Goal: Book appointment/travel/reservation

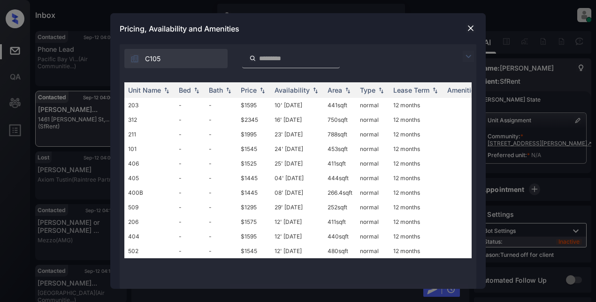
scroll to position [1193, 0]
click at [253, 92] on div "Price" at bounding box center [249, 90] width 16 height 8
click at [251, 92] on div "Price" at bounding box center [249, 90] width 16 height 8
click at [245, 108] on td "$1295" at bounding box center [254, 105] width 34 height 15
click at [244, 108] on td "$1295" at bounding box center [254, 105] width 34 height 15
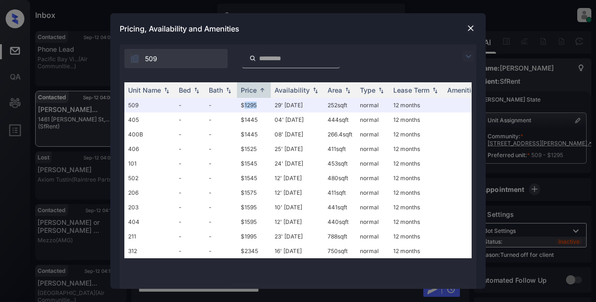
click at [471, 29] on img at bounding box center [470, 27] width 9 height 9
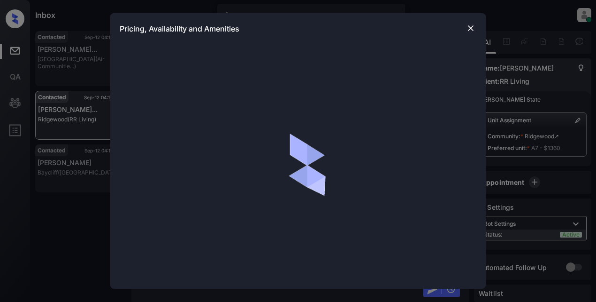
scroll to position [2419, 0]
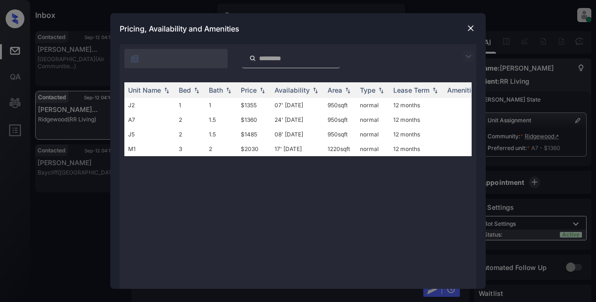
click at [470, 54] on img at bounding box center [468, 56] width 11 height 11
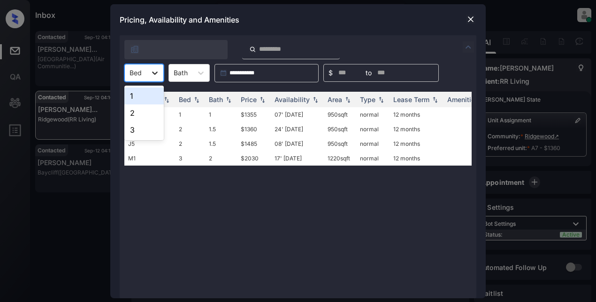
click at [160, 75] on div at bounding box center [155, 72] width 17 height 17
click at [149, 110] on div "2" at bounding box center [143, 112] width 39 height 17
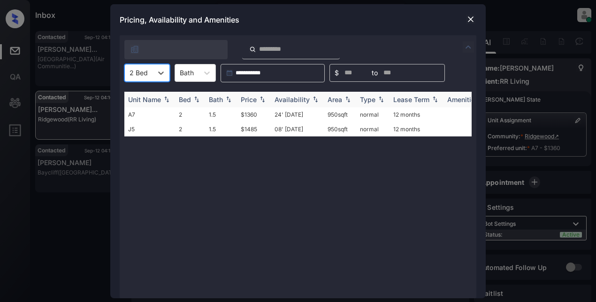
click at [248, 94] on th "Price" at bounding box center [254, 99] width 34 height 15
click at [250, 97] on div "Price" at bounding box center [249, 99] width 16 height 8
click at [470, 20] on img at bounding box center [470, 19] width 9 height 9
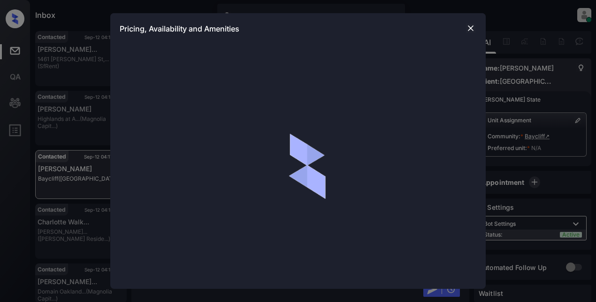
scroll to position [2964, 0]
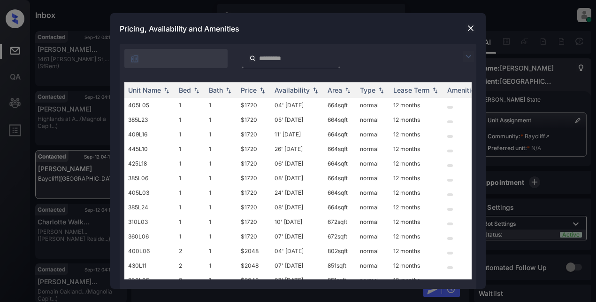
click at [466, 54] on img at bounding box center [468, 56] width 11 height 11
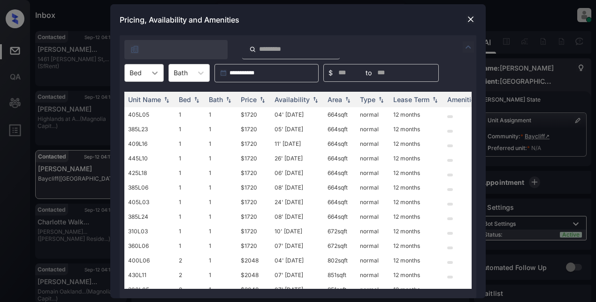
click at [151, 70] on icon at bounding box center [154, 72] width 9 height 9
click at [472, 17] on img at bounding box center [470, 19] width 9 height 9
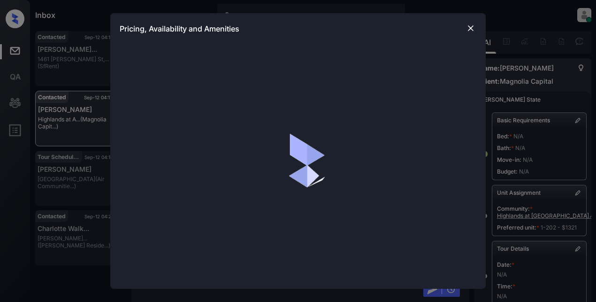
scroll to position [2263, 0]
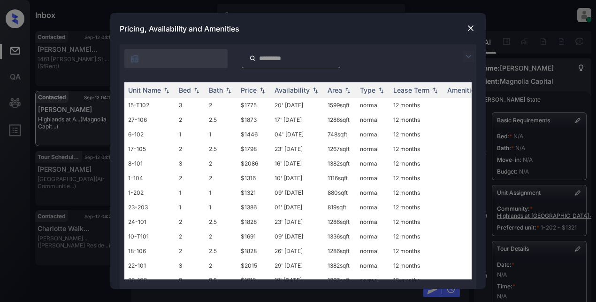
click at [468, 58] on img at bounding box center [468, 56] width 11 height 11
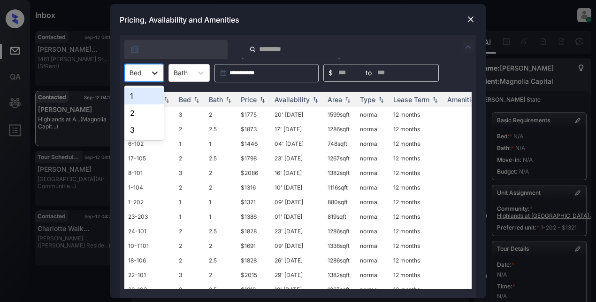
click at [157, 77] on icon at bounding box center [154, 72] width 9 height 9
click at [136, 132] on div "3" at bounding box center [143, 129] width 39 height 17
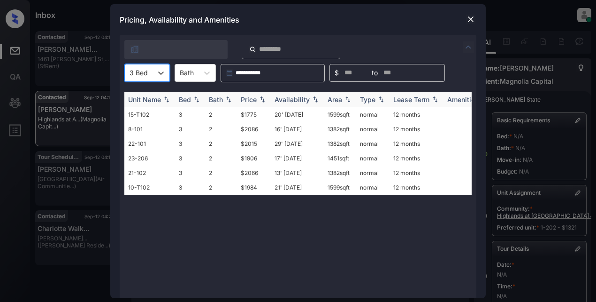
click at [251, 102] on div "Price" at bounding box center [249, 99] width 16 height 8
click at [251, 114] on td "$1775" at bounding box center [254, 114] width 34 height 15
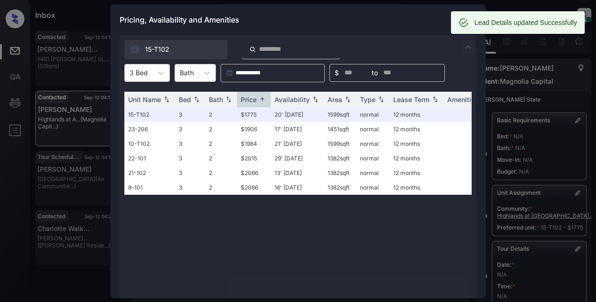
click at [422, 23] on div "Pricing, Availability and Amenities" at bounding box center [298, 19] width 376 height 31
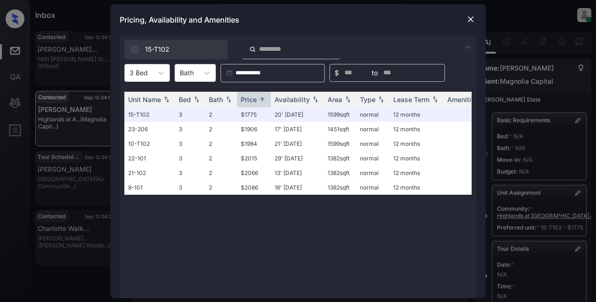
click at [470, 19] on img at bounding box center [470, 19] width 9 height 9
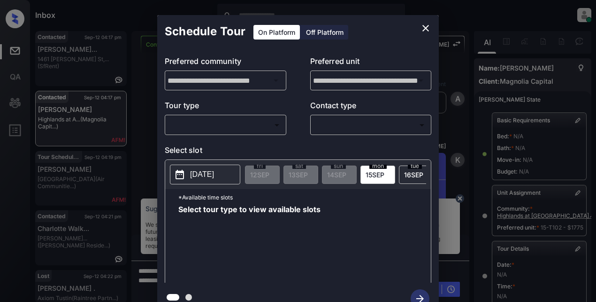
scroll to position [166, 0]
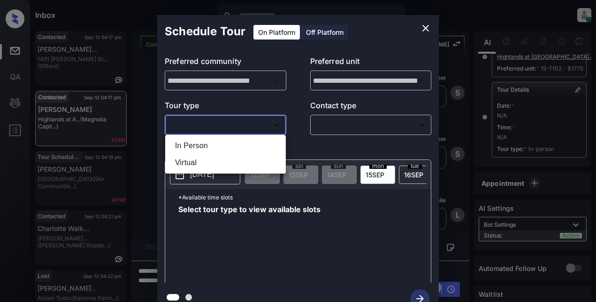
click at [232, 125] on body "Inbox Lyzzelle [PERSON_NAME] Online Set yourself offline Set yourself on break …" at bounding box center [298, 151] width 596 height 302
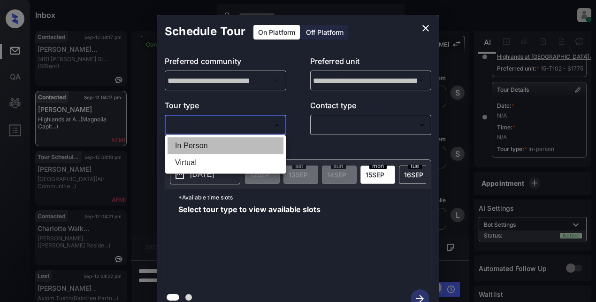
click at [207, 141] on li "In Person" at bounding box center [226, 145] width 116 height 17
type input "********"
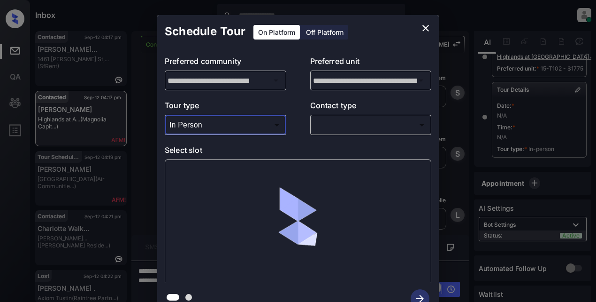
click at [332, 121] on body "Inbox Lyzzelle [PERSON_NAME] Online Set yourself offline Set yourself on break …" at bounding box center [298, 151] width 596 height 302
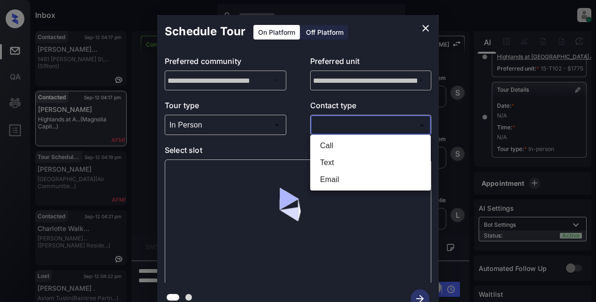
click at [331, 164] on li "Text" at bounding box center [371, 162] width 116 height 17
type input "****"
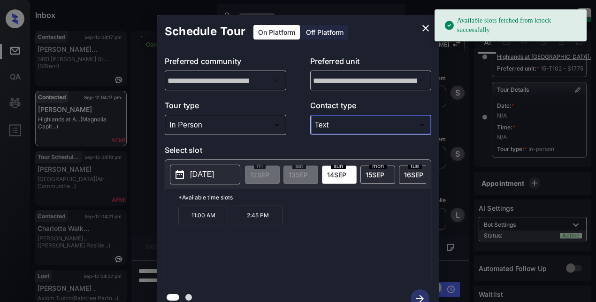
click at [209, 171] on p "[DATE]" at bounding box center [202, 174] width 24 height 11
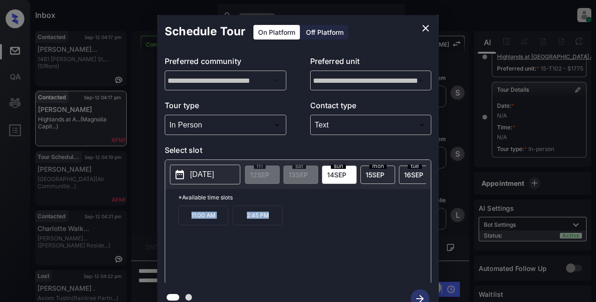
drag, startPoint x: 188, startPoint y: 216, endPoint x: 283, endPoint y: 220, distance: 95.4
click at [283, 220] on div "11:00 AM 2:45 PM" at bounding box center [304, 242] width 253 height 75
copy div "11:00 AM 2:45 PM"
click at [210, 174] on p "[DATE]" at bounding box center [202, 174] width 24 height 11
click at [427, 28] on icon "close" at bounding box center [425, 28] width 11 height 11
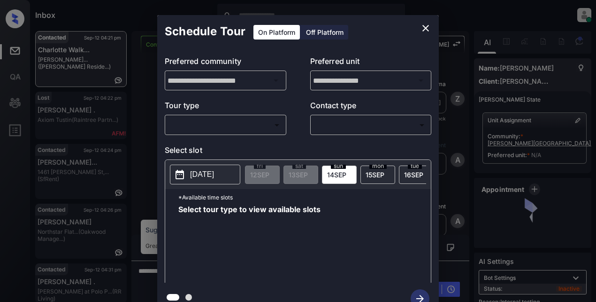
scroll to position [4535, 0]
click at [228, 122] on body "Inbox Lyzzelle M. Ceralde Online Set yourself offline Set yourself on break Pro…" at bounding box center [298, 151] width 596 height 302
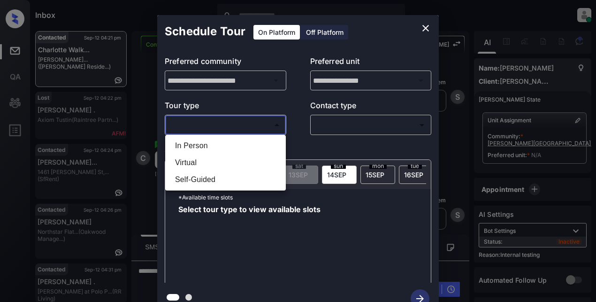
click at [423, 26] on div at bounding box center [298, 151] width 596 height 302
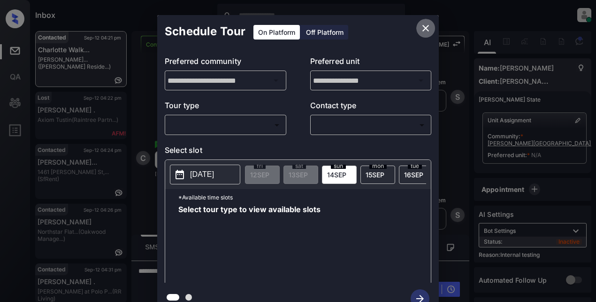
click at [427, 19] on button "close" at bounding box center [426, 28] width 19 height 19
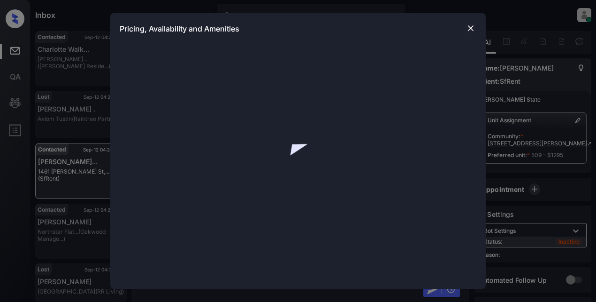
scroll to position [2283, 0]
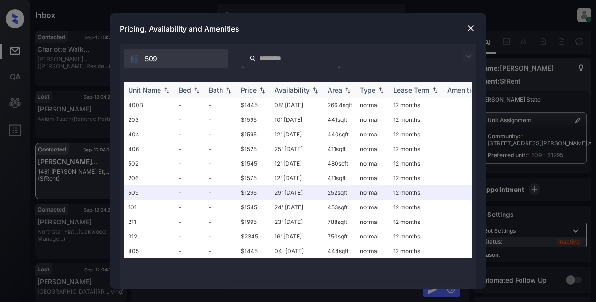
click at [257, 90] on div "Price" at bounding box center [254, 90] width 26 height 8
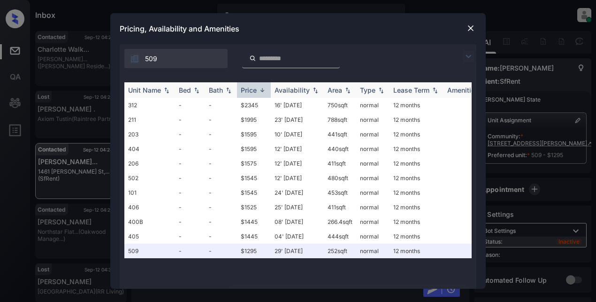
click at [257, 90] on div "Price" at bounding box center [254, 90] width 26 height 8
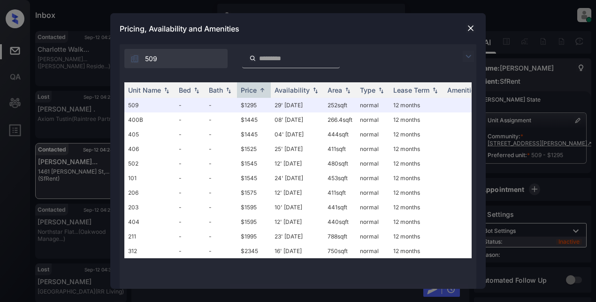
click at [472, 31] on img at bounding box center [470, 27] width 9 height 9
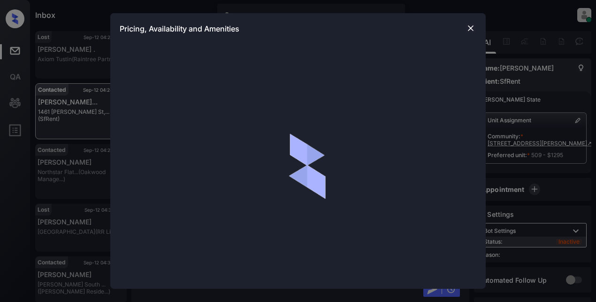
scroll to position [2095, 0]
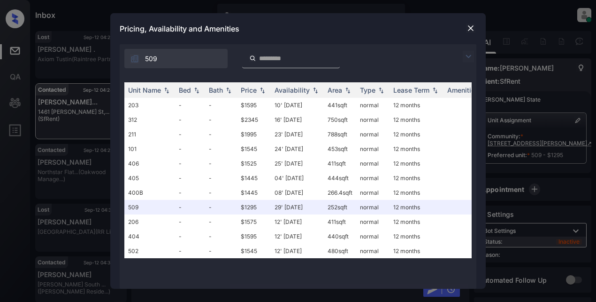
click at [470, 55] on img at bounding box center [468, 56] width 11 height 11
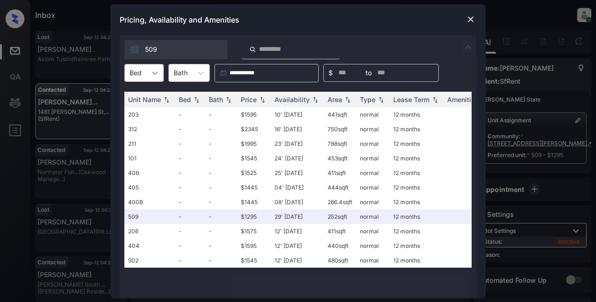
click at [153, 73] on icon at bounding box center [154, 72] width 9 height 9
click at [468, 47] on img at bounding box center [468, 46] width 11 height 11
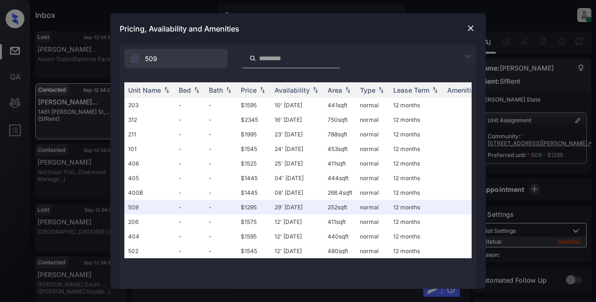
click at [472, 26] on img at bounding box center [470, 27] width 9 height 9
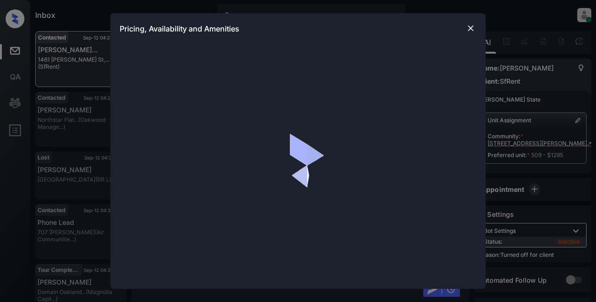
scroll to position [2156, 0]
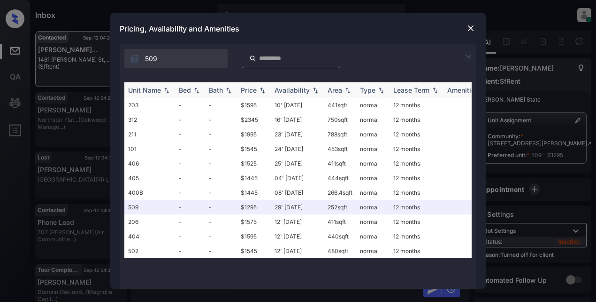
click at [248, 87] on div "Price" at bounding box center [249, 90] width 16 height 8
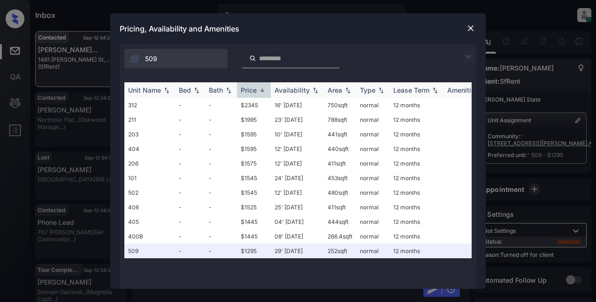
click at [248, 87] on div "Price" at bounding box center [249, 90] width 16 height 8
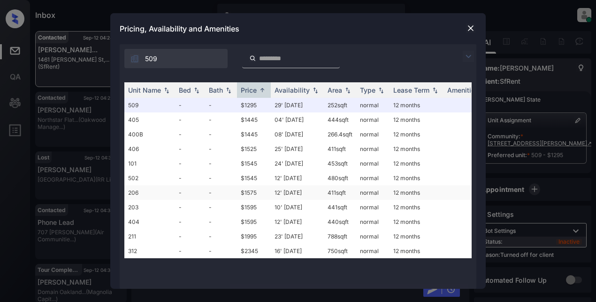
click at [253, 200] on td "$1575" at bounding box center [254, 192] width 34 height 15
drag, startPoint x: 253, startPoint y: 200, endPoint x: 261, endPoint y: 195, distance: 9.3
click at [253, 200] on td "$1575" at bounding box center [254, 192] width 34 height 15
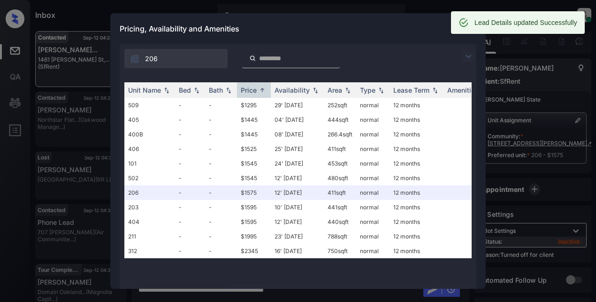
click at [414, 30] on div "Pricing, Availability and Amenities" at bounding box center [298, 28] width 376 height 31
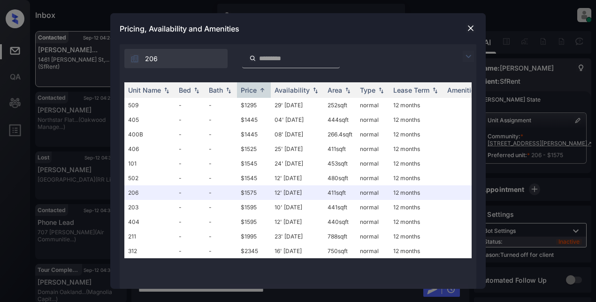
click at [471, 28] on img at bounding box center [470, 27] width 9 height 9
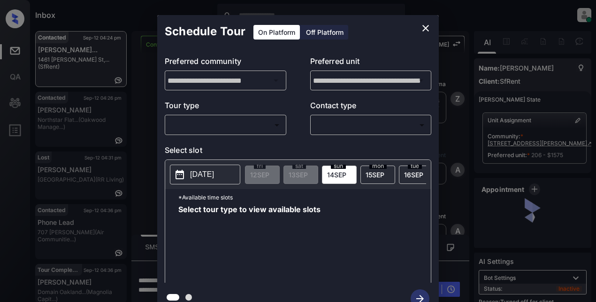
scroll to position [2156, 0]
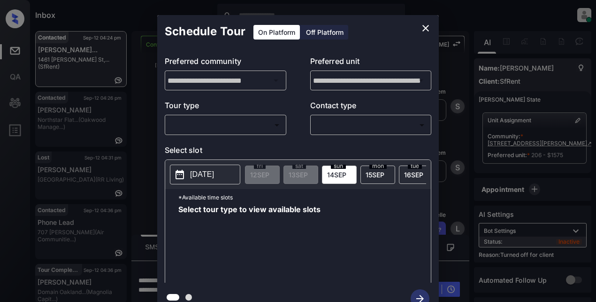
click at [332, 37] on div "Off Platform" at bounding box center [325, 32] width 47 height 15
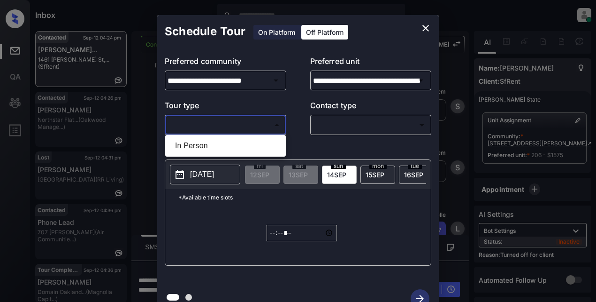
click at [206, 128] on body "Inbox Lyzzelle [PERSON_NAME] Online Set yourself offline Set yourself on break …" at bounding box center [298, 151] width 596 height 302
drag, startPoint x: 204, startPoint y: 147, endPoint x: 246, endPoint y: 139, distance: 42.2
click at [205, 147] on li "In Person" at bounding box center [226, 145] width 116 height 17
type input "********"
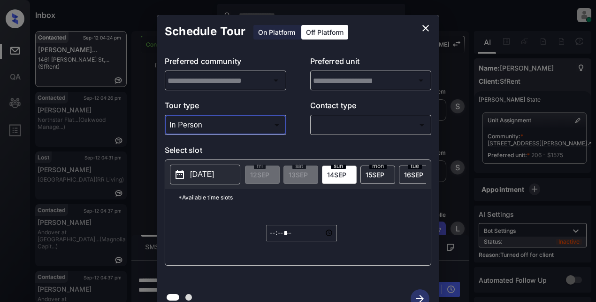
type input "**********"
click at [342, 124] on body "Inbox Lyzzelle [PERSON_NAME] Online Set yourself offline Set yourself on break …" at bounding box center [298, 151] width 596 height 302
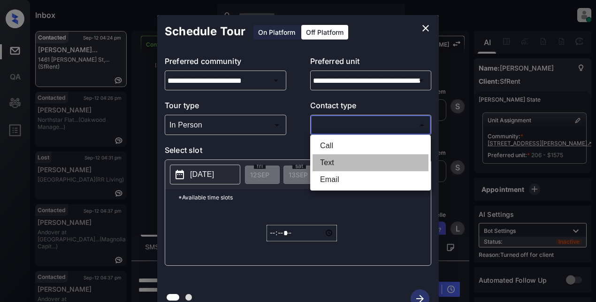
click at [336, 162] on li "Text" at bounding box center [371, 162] width 116 height 17
type input "****"
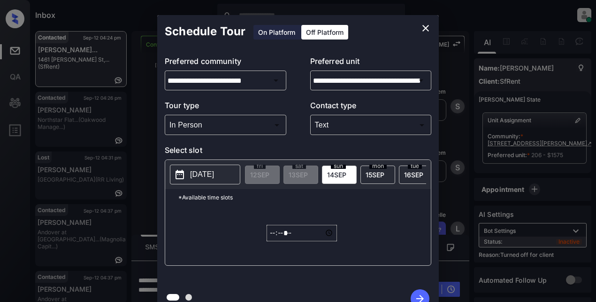
click at [214, 175] on p "[DATE]" at bounding box center [202, 174] width 24 height 11
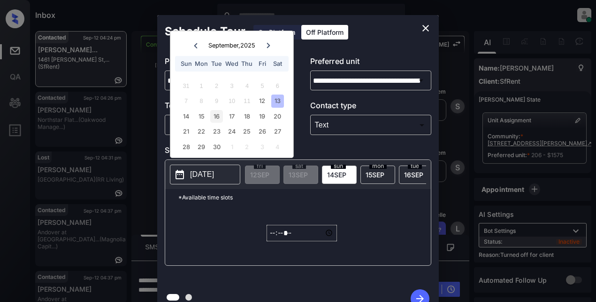
click at [215, 114] on div "16" at bounding box center [216, 116] width 13 height 13
click at [218, 114] on div "16" at bounding box center [216, 116] width 13 height 13
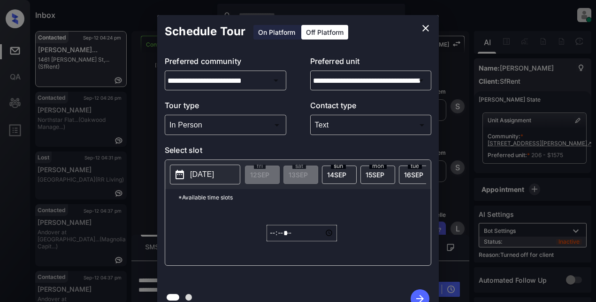
click at [209, 174] on p "2025-09-13" at bounding box center [202, 174] width 24 height 11
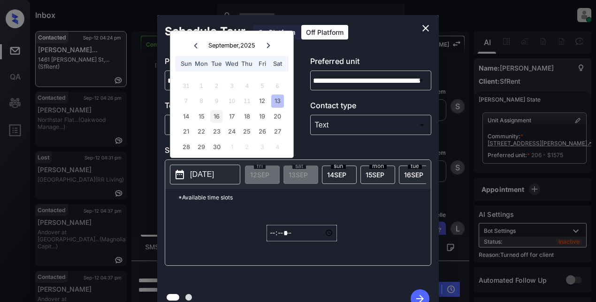
click at [215, 114] on div "16" at bounding box center [216, 116] width 13 height 13
click at [214, 119] on div "16" at bounding box center [216, 116] width 13 height 13
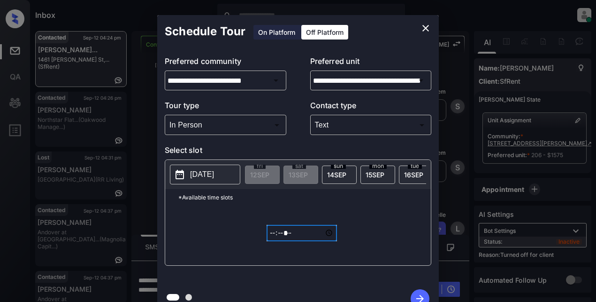
click at [275, 240] on input "*****" at bounding box center [302, 232] width 70 height 16
type input "*****"
click at [416, 296] on icon "button" at bounding box center [420, 298] width 19 height 19
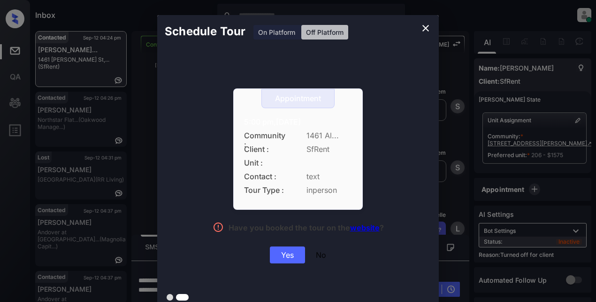
click at [295, 251] on div "Yes" at bounding box center [287, 254] width 35 height 17
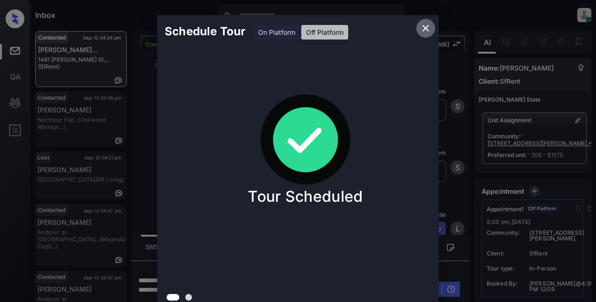
click at [426, 31] on icon "close" at bounding box center [425, 28] width 11 height 11
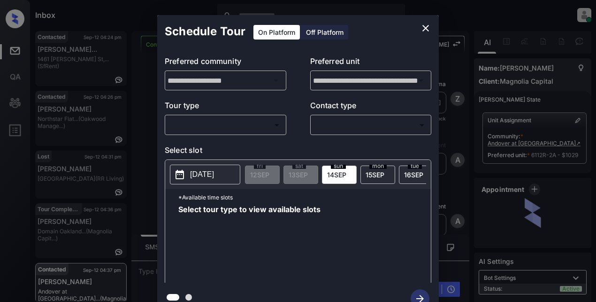
scroll to position [3637, 0]
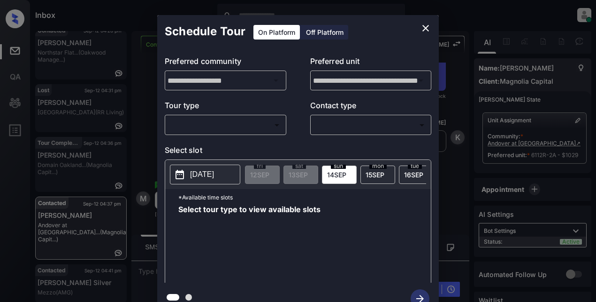
click at [423, 24] on icon "close" at bounding box center [425, 28] width 11 height 11
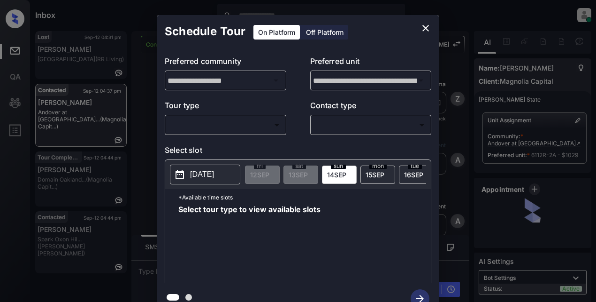
scroll to position [3825, 0]
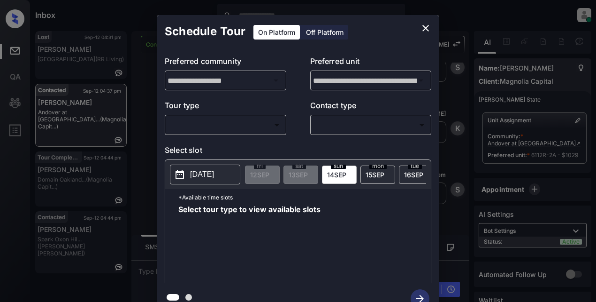
click at [269, 127] on body "Inbox Lyzzelle M. Ceralde Online Set yourself offline Set yourself on break Pro…" at bounding box center [298, 151] width 596 height 302
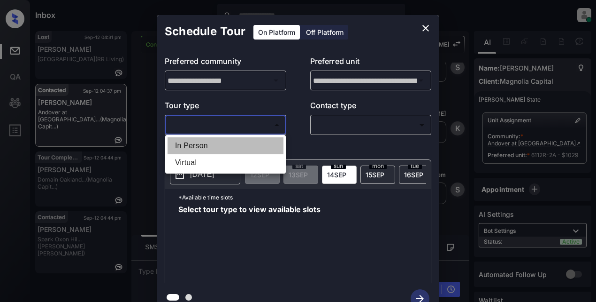
drag, startPoint x: 215, startPoint y: 148, endPoint x: 301, endPoint y: 124, distance: 89.3
click at [216, 148] on li "In Person" at bounding box center [226, 145] width 116 height 17
type input "********"
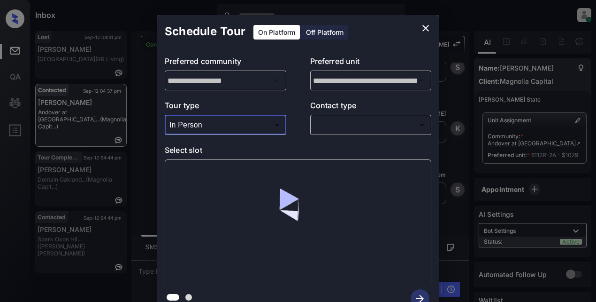
click at [321, 121] on body "Inbox Lyzzelle M. Ceralde Online Set yourself offline Set yourself on break Pro…" at bounding box center [298, 151] width 596 height 302
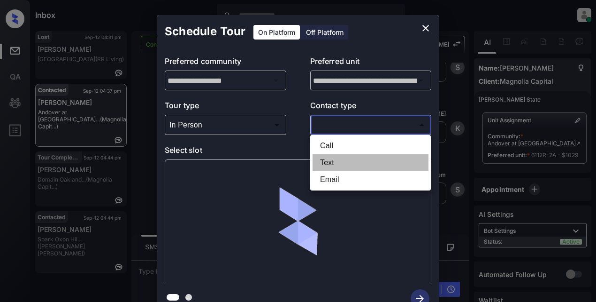
click at [338, 161] on li "Text" at bounding box center [371, 162] width 116 height 17
type input "****"
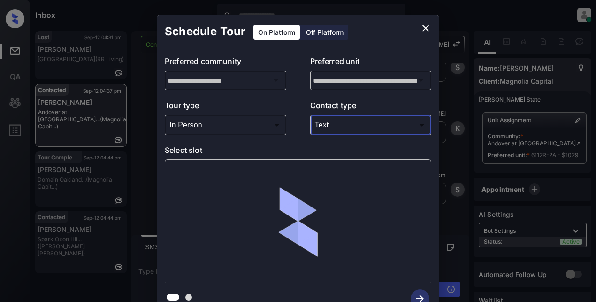
click at [423, 32] on icon "close" at bounding box center [425, 28] width 11 height 11
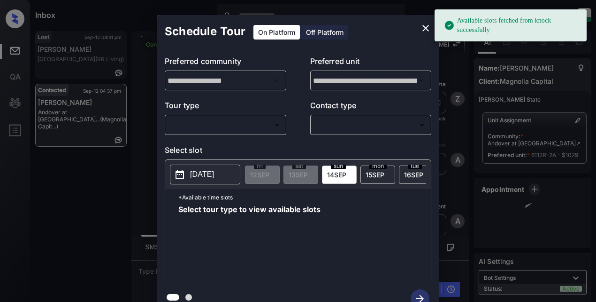
scroll to position [3590, 0]
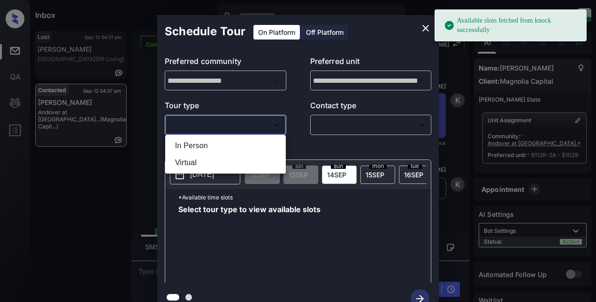
click at [218, 121] on body "Available slots fetched from knock successfully Inbox Lyzzelle [PERSON_NAME] On…" at bounding box center [298, 151] width 596 height 302
drag, startPoint x: 196, startPoint y: 146, endPoint x: 303, endPoint y: 131, distance: 108.6
click at [200, 145] on li "In Person" at bounding box center [226, 145] width 116 height 17
type input "********"
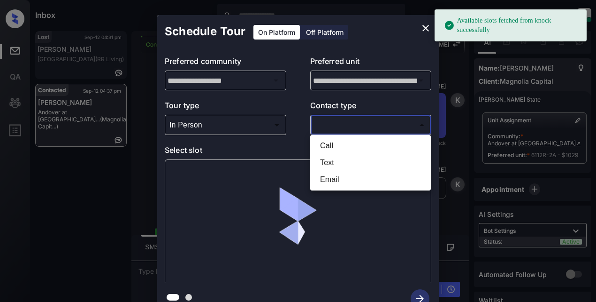
click at [333, 124] on body "Available slots fetched from knock successfully Inbox Lyzzelle [PERSON_NAME] On…" at bounding box center [298, 151] width 596 height 302
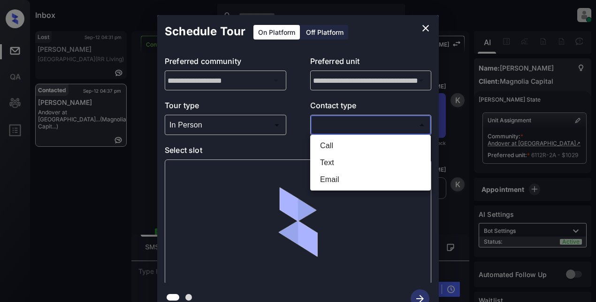
click at [334, 161] on li "Text" at bounding box center [371, 162] width 116 height 17
type input "****"
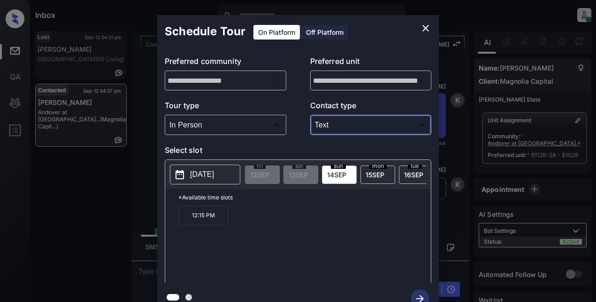
click at [214, 174] on p "[DATE]" at bounding box center [202, 174] width 24 height 11
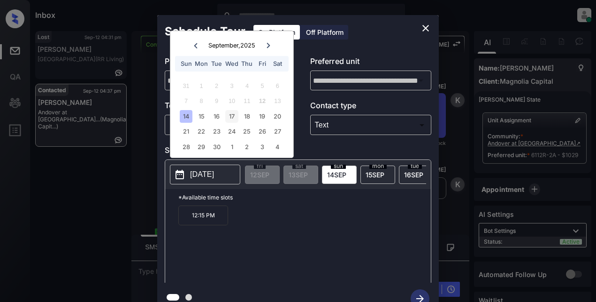
click at [227, 117] on div "17" at bounding box center [231, 116] width 13 height 13
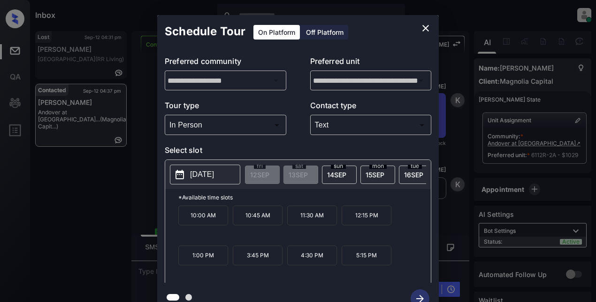
click at [309, 217] on p "11:30 AM" at bounding box center [312, 215] width 50 height 20
click at [415, 294] on icon "button" at bounding box center [420, 298] width 19 height 19
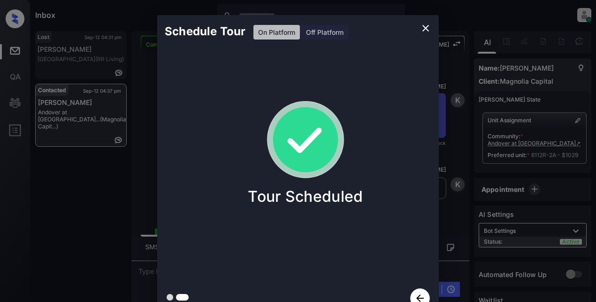
click at [427, 27] on icon "close" at bounding box center [426, 28] width 7 height 7
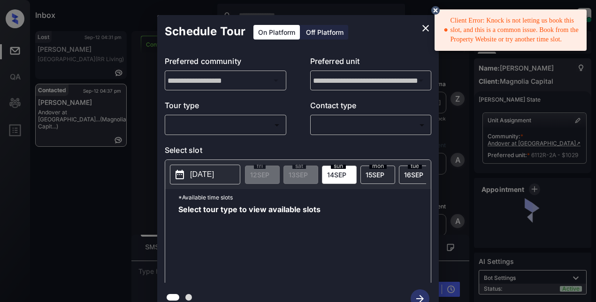
scroll to position [3805, 0]
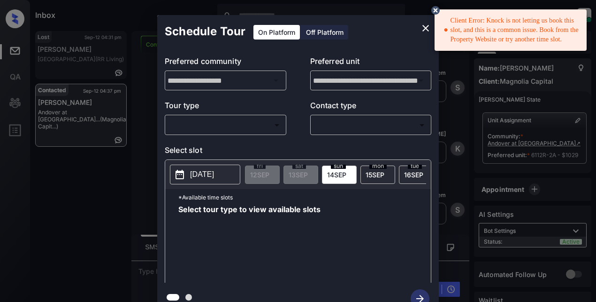
click at [232, 123] on body "Client Error: Knock is not letting us book this slot, and this is a common issu…" at bounding box center [298, 151] width 596 height 302
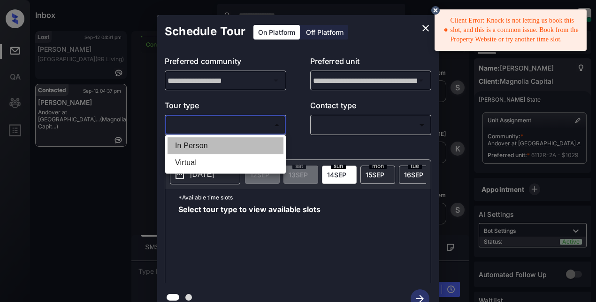
drag, startPoint x: 202, startPoint y: 149, endPoint x: 303, endPoint y: 125, distance: 104.1
click at [202, 148] on li "In Person" at bounding box center [226, 145] width 116 height 17
type input "********"
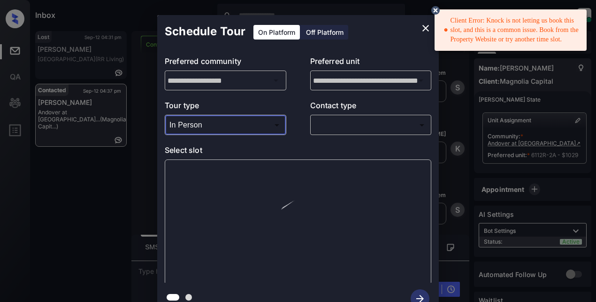
click at [326, 122] on body "Client Error: Knock is not letting us book this slot, and this is a common issu…" at bounding box center [298, 151] width 596 height 302
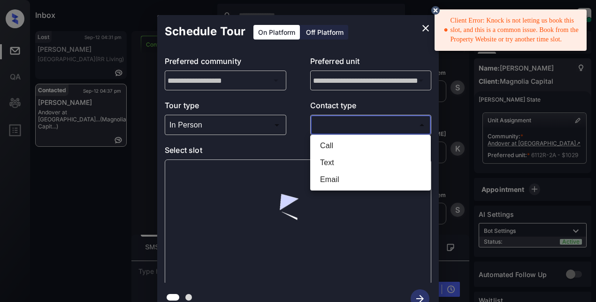
click at [330, 162] on li "Text" at bounding box center [371, 162] width 116 height 17
type input "****"
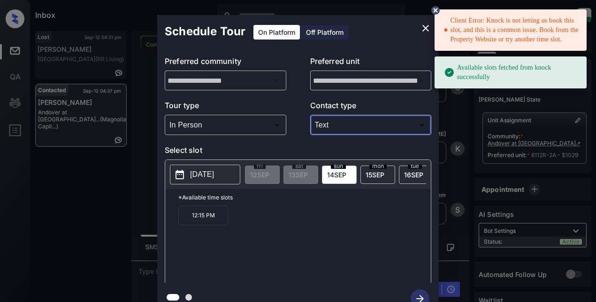
click at [192, 171] on p "2025-09-14" at bounding box center [202, 174] width 24 height 11
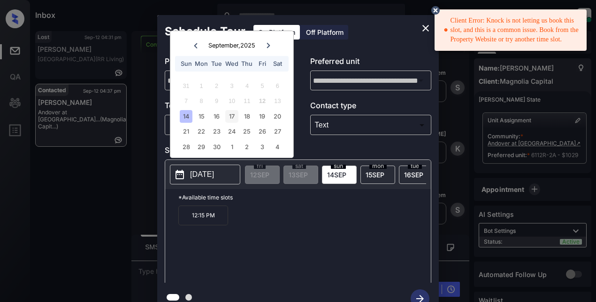
click at [232, 118] on div "17" at bounding box center [231, 116] width 13 height 13
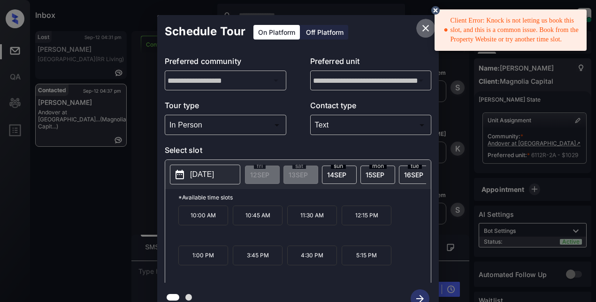
click at [426, 27] on icon "close" at bounding box center [425, 28] width 11 height 11
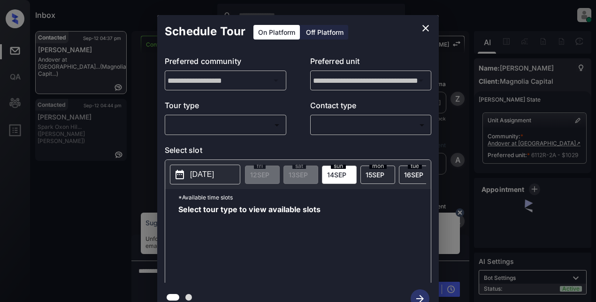
scroll to position [3805, 0]
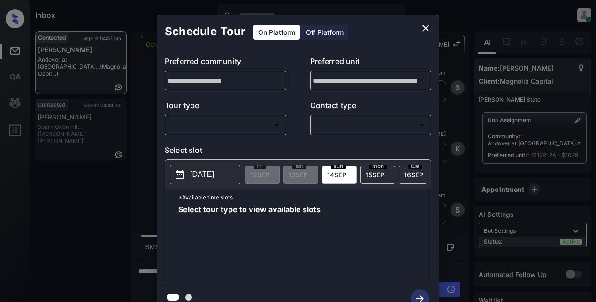
click at [224, 125] on body "Inbox Lyzzelle M. Ceralde Online Set yourself offline Set yourself on break Pro…" at bounding box center [298, 151] width 596 height 302
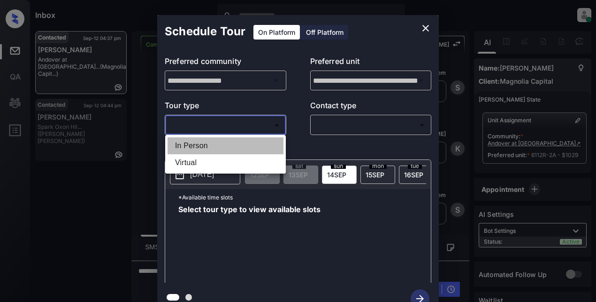
click at [209, 141] on li "In Person" at bounding box center [226, 145] width 116 height 17
type input "********"
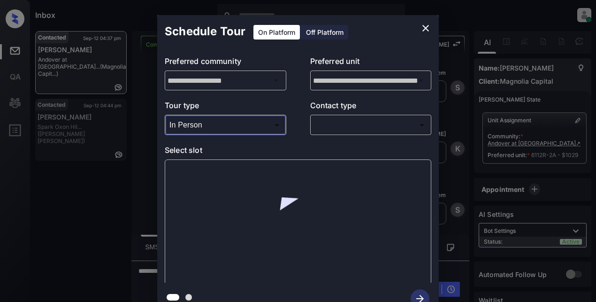
click at [339, 123] on body "Inbox Lyzzelle M. Ceralde Online Set yourself offline Set yourself on break Pro…" at bounding box center [298, 151] width 596 height 302
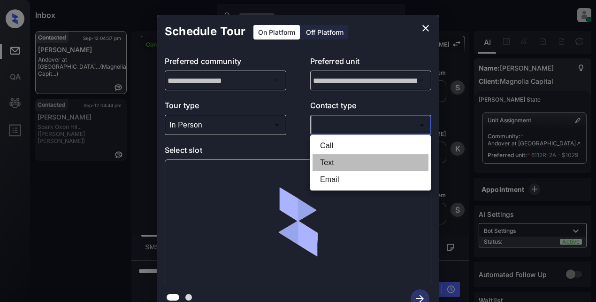
click at [331, 164] on li "Text" at bounding box center [371, 162] width 116 height 17
type input "****"
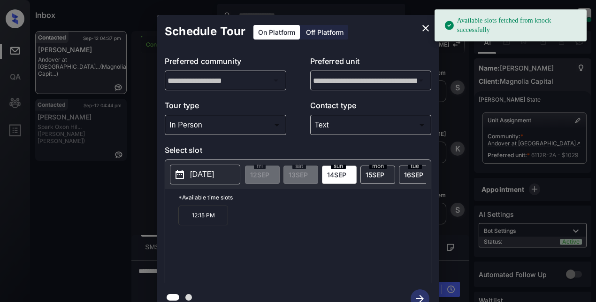
click at [213, 166] on button "2025-09-14" at bounding box center [205, 174] width 70 height 20
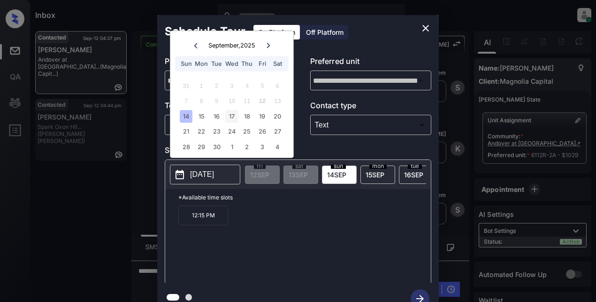
click at [230, 116] on div "17" at bounding box center [231, 116] width 13 height 13
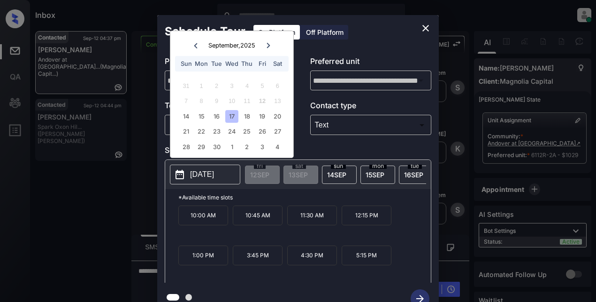
click at [424, 28] on icon "close" at bounding box center [425, 28] width 11 height 11
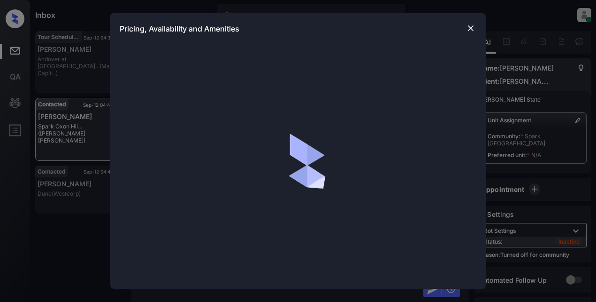
scroll to position [634, 0]
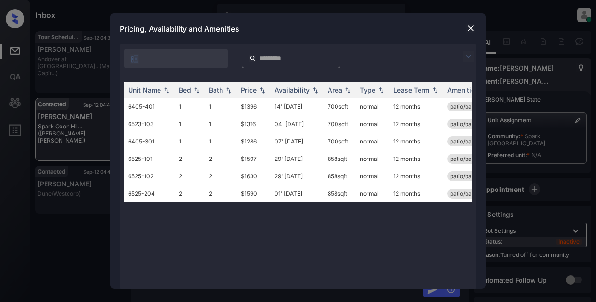
click at [470, 54] on img at bounding box center [468, 56] width 11 height 11
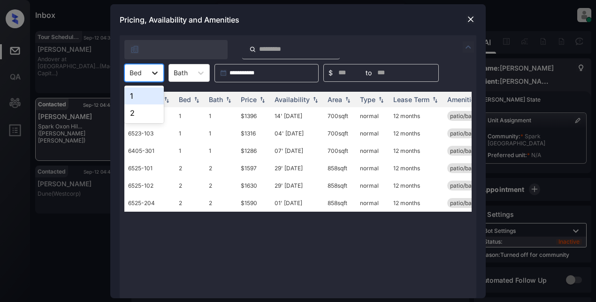
click at [158, 73] on icon at bounding box center [154, 72] width 9 height 9
click at [471, 22] on img at bounding box center [470, 19] width 9 height 9
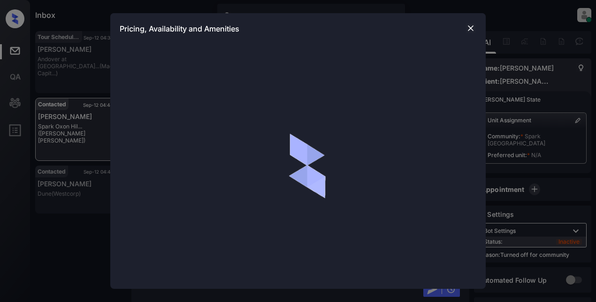
scroll to position [634, 0]
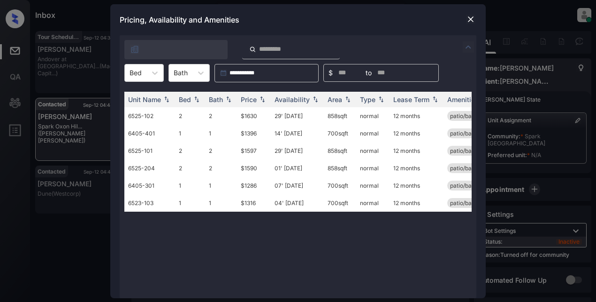
click at [467, 45] on img at bounding box center [468, 46] width 11 height 11
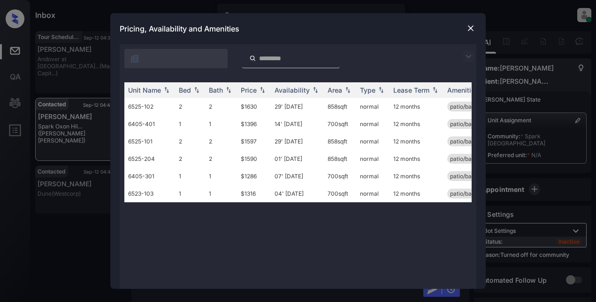
click at [466, 45] on div at bounding box center [298, 56] width 357 height 24
click at [465, 55] on img at bounding box center [468, 56] width 11 height 11
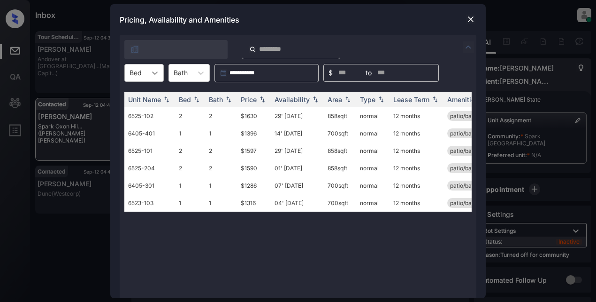
click at [154, 75] on icon at bounding box center [154, 72] width 9 height 9
click at [140, 111] on div "2" at bounding box center [143, 112] width 39 height 17
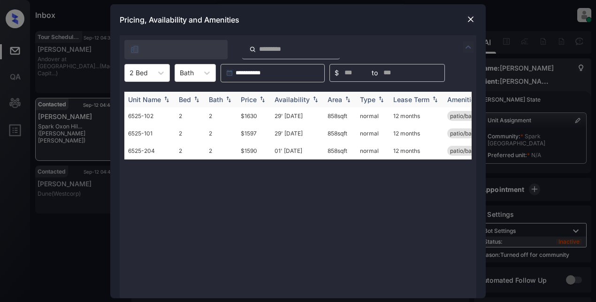
click at [258, 99] on img at bounding box center [262, 99] width 9 height 7
click at [250, 116] on td "$1590" at bounding box center [254, 115] width 34 height 17
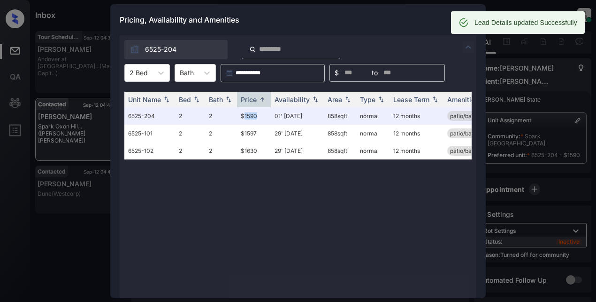
scroll to position [695, 0]
drag, startPoint x: 393, startPoint y: 24, endPoint x: 383, endPoint y: 41, distance: 19.2
click at [391, 27] on div "Pricing, Availability and Amenities" at bounding box center [298, 19] width 376 height 31
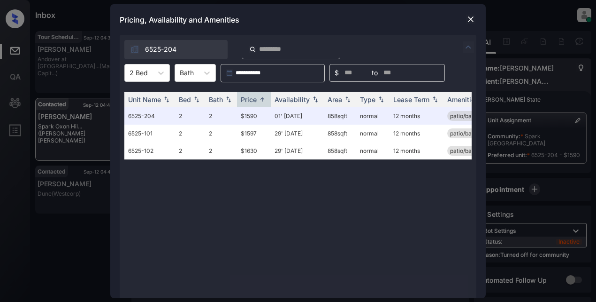
click at [468, 21] on img at bounding box center [470, 19] width 9 height 9
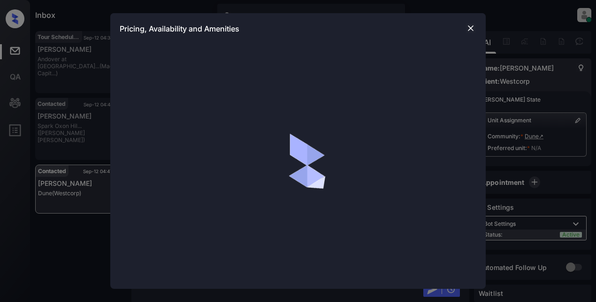
scroll to position [849, 0]
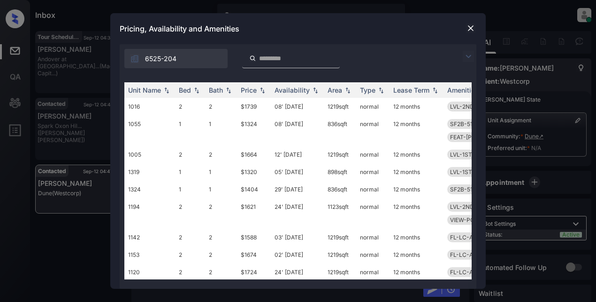
click at [468, 56] on img at bounding box center [468, 56] width 11 height 11
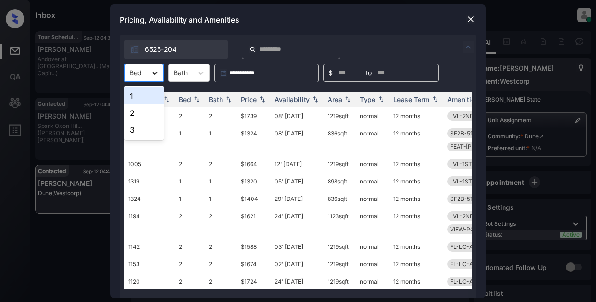
click at [155, 70] on icon at bounding box center [154, 72] width 9 height 9
click at [135, 93] on div "1" at bounding box center [143, 95] width 39 height 17
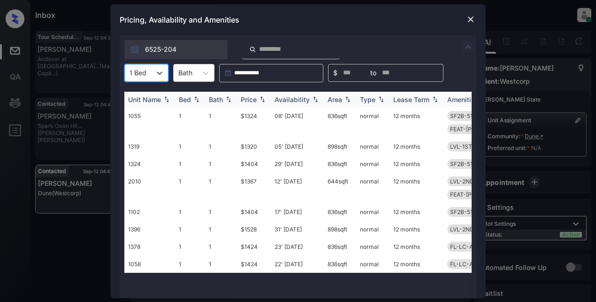
click at [259, 97] on img at bounding box center [262, 99] width 9 height 7
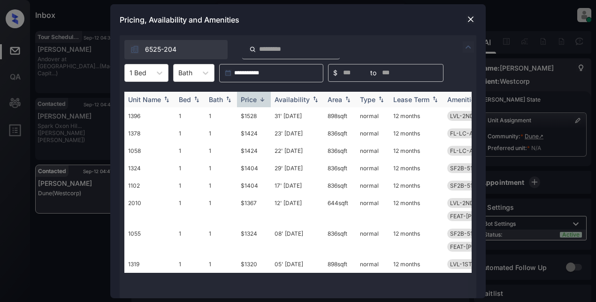
click at [256, 97] on div "Price" at bounding box center [249, 99] width 16 height 8
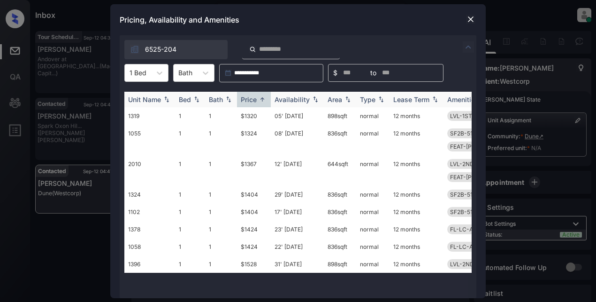
click at [287, 94] on th "Availability" at bounding box center [297, 99] width 53 height 15
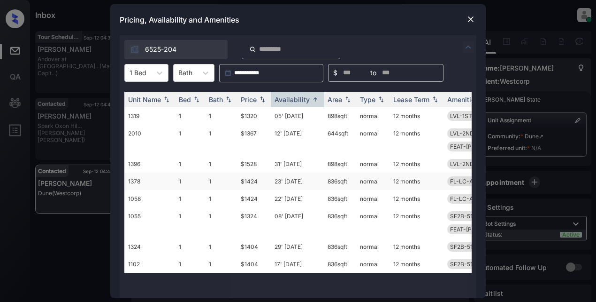
click at [248, 182] on td "$1424" at bounding box center [254, 180] width 34 height 17
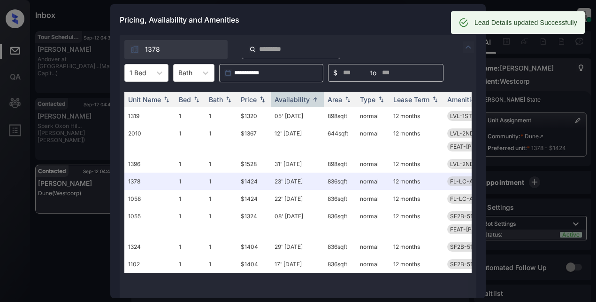
click at [404, 23] on div "Pricing, Availability and Amenities" at bounding box center [298, 19] width 376 height 31
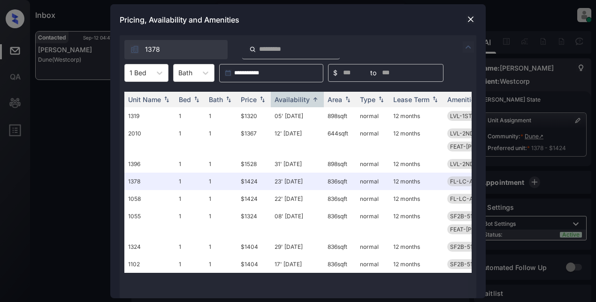
click at [468, 21] on img at bounding box center [470, 19] width 9 height 9
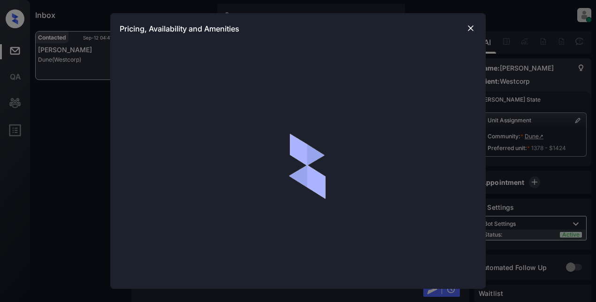
scroll to position [1004, 0]
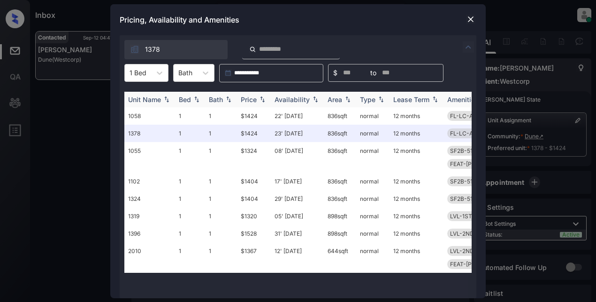
click at [250, 98] on div "Price" at bounding box center [249, 99] width 16 height 8
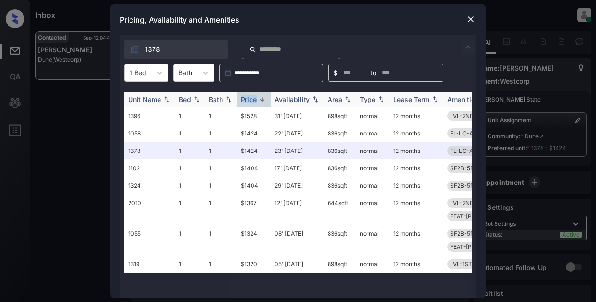
click at [250, 98] on div "Price" at bounding box center [249, 99] width 16 height 8
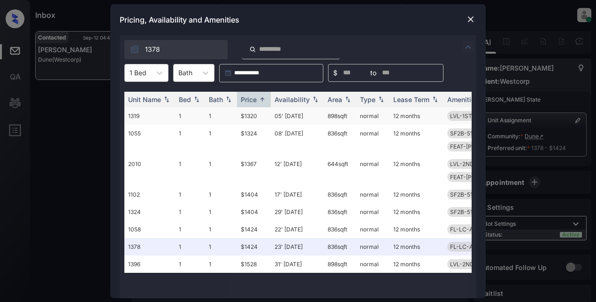
click at [252, 118] on td "$1320" at bounding box center [254, 115] width 34 height 17
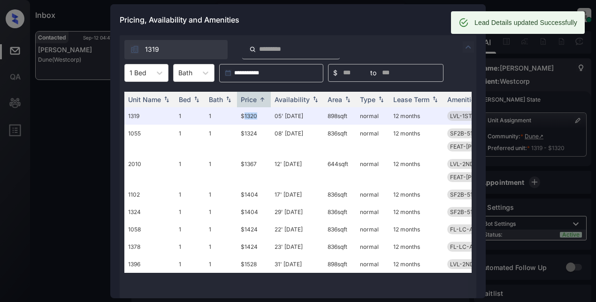
click at [468, 21] on icon at bounding box center [464, 22] width 10 height 10
click at [400, 16] on div "Pricing, Availability and Amenities" at bounding box center [298, 19] width 376 height 31
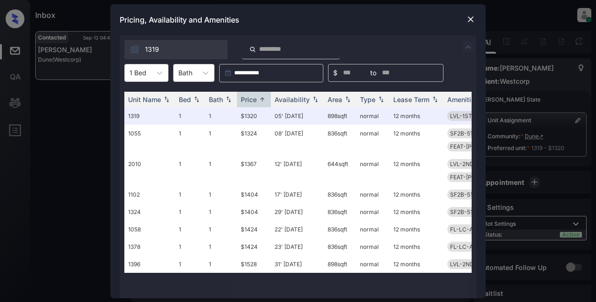
click at [470, 21] on img at bounding box center [470, 19] width 9 height 9
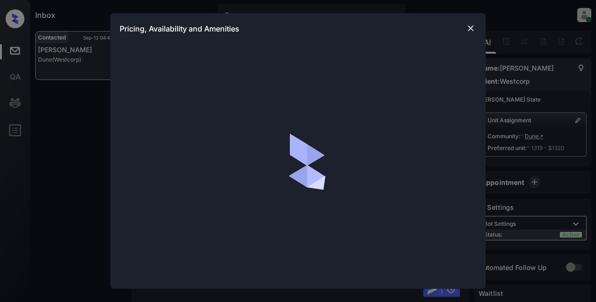
scroll to position [1204, 0]
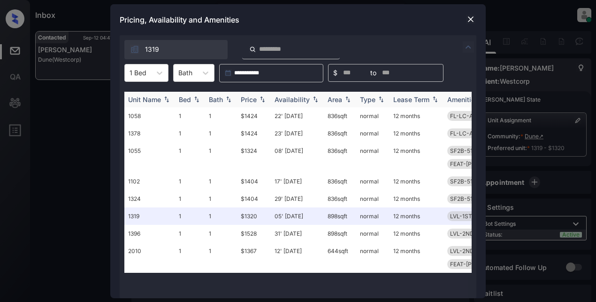
click at [280, 99] on div "Availability" at bounding box center [292, 99] width 35 height 8
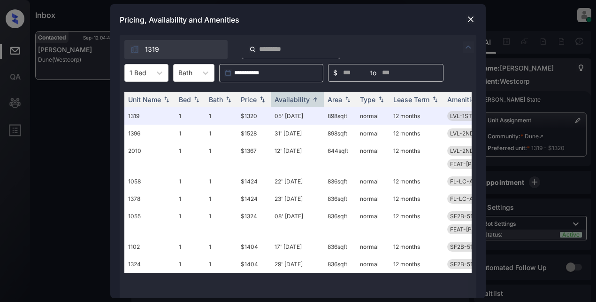
click at [465, 19] on div "Pricing, Availability and Amenities" at bounding box center [298, 19] width 376 height 31
click at [468, 19] on img at bounding box center [470, 19] width 9 height 9
